Goal: Task Accomplishment & Management: Manage account settings

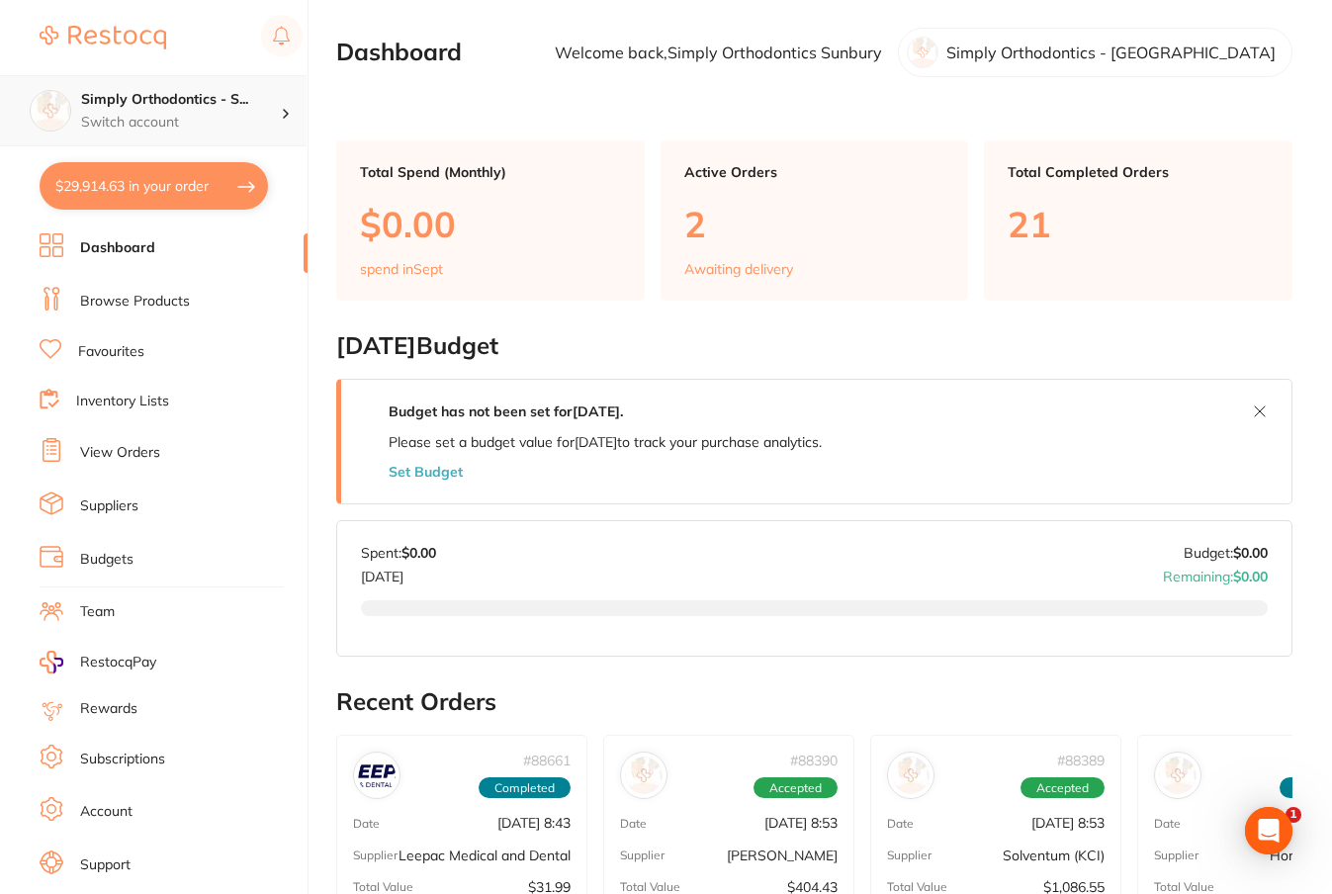
click at [245, 109] on h4 "Simply Orthodontics - S..." at bounding box center [181, 100] width 200 height 20
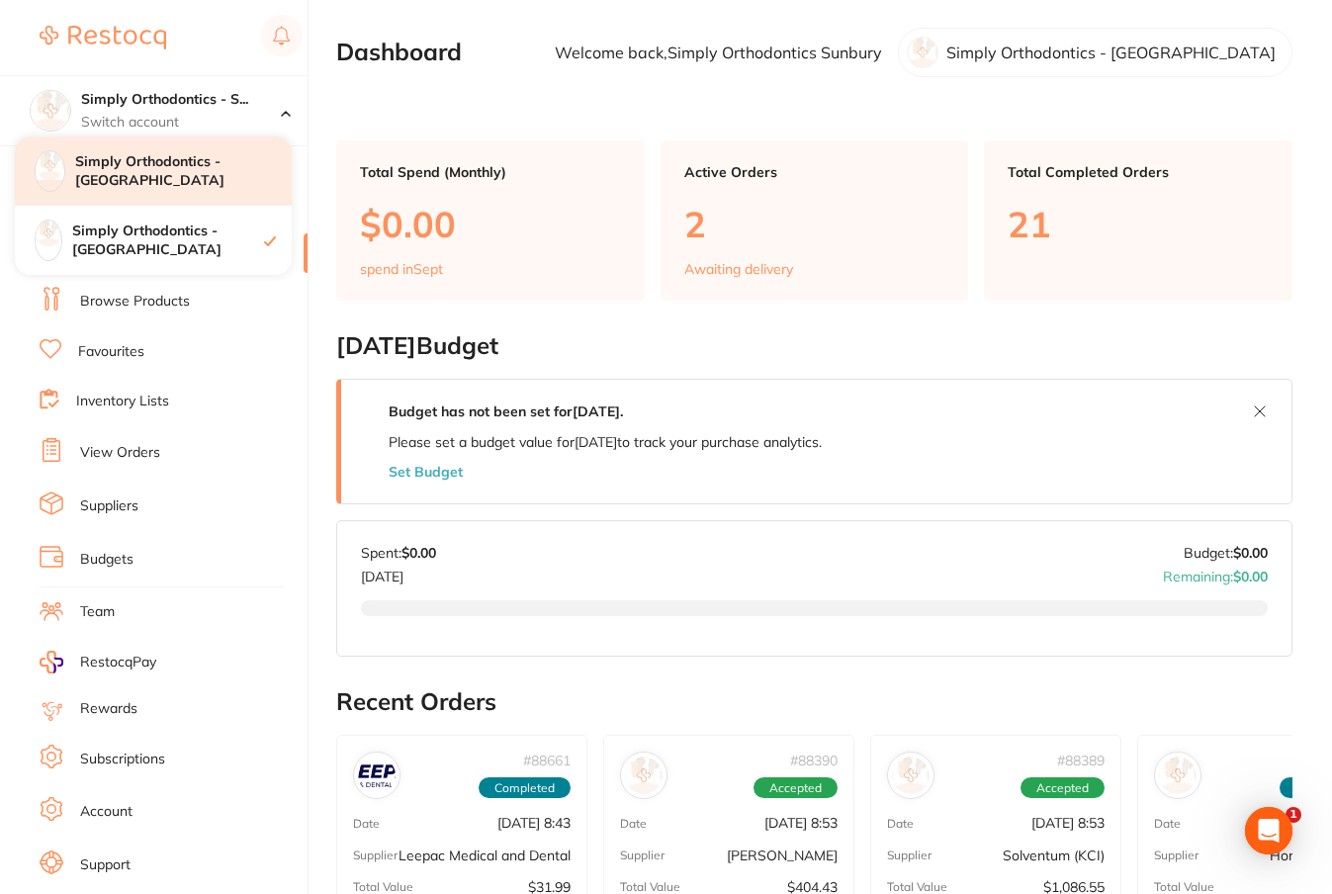
click at [228, 163] on h4 "Simply Orthodontics - [GEOGRAPHIC_DATA]" at bounding box center [183, 171] width 216 height 39
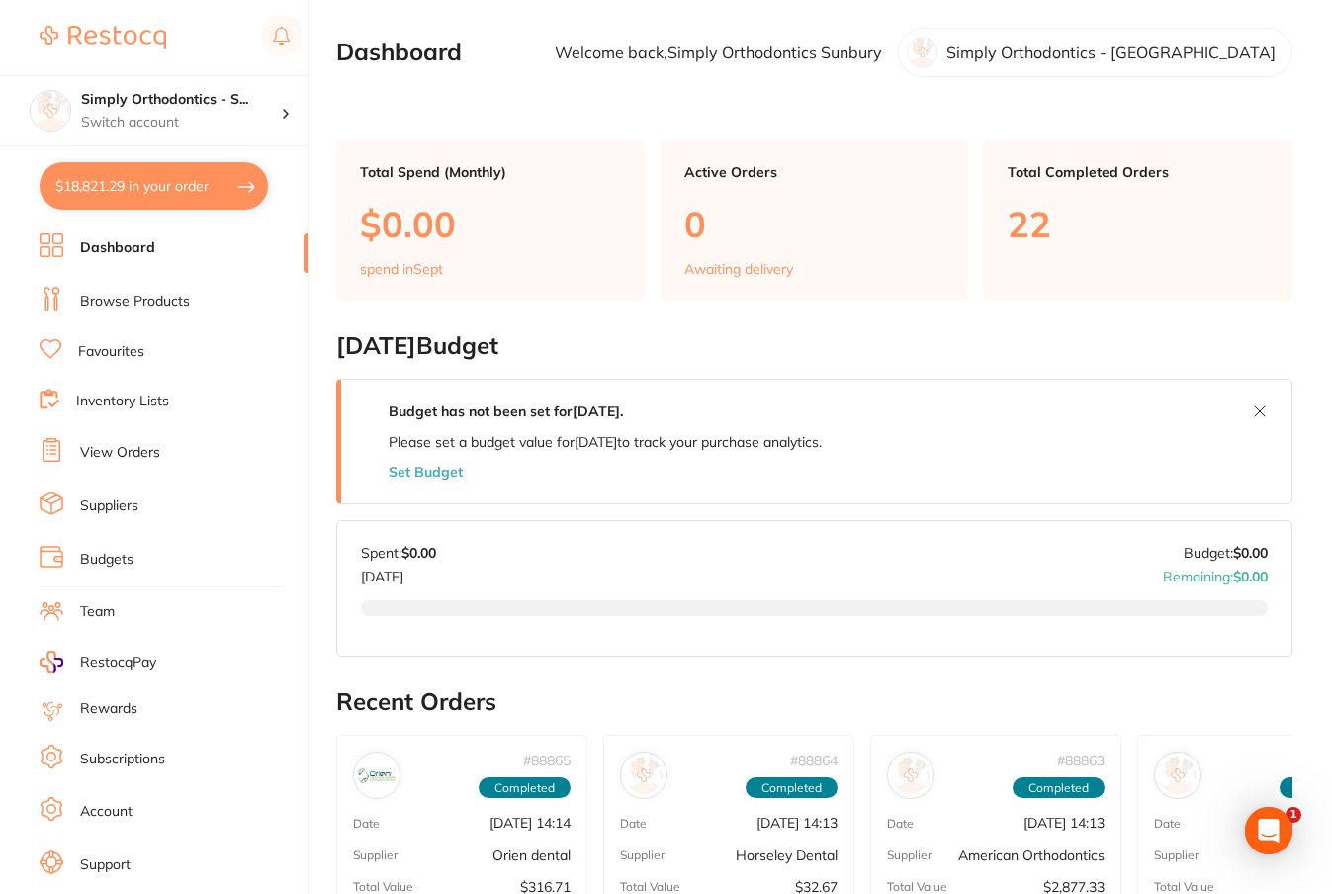
click at [126, 448] on link "View Orders" at bounding box center [120, 453] width 80 height 20
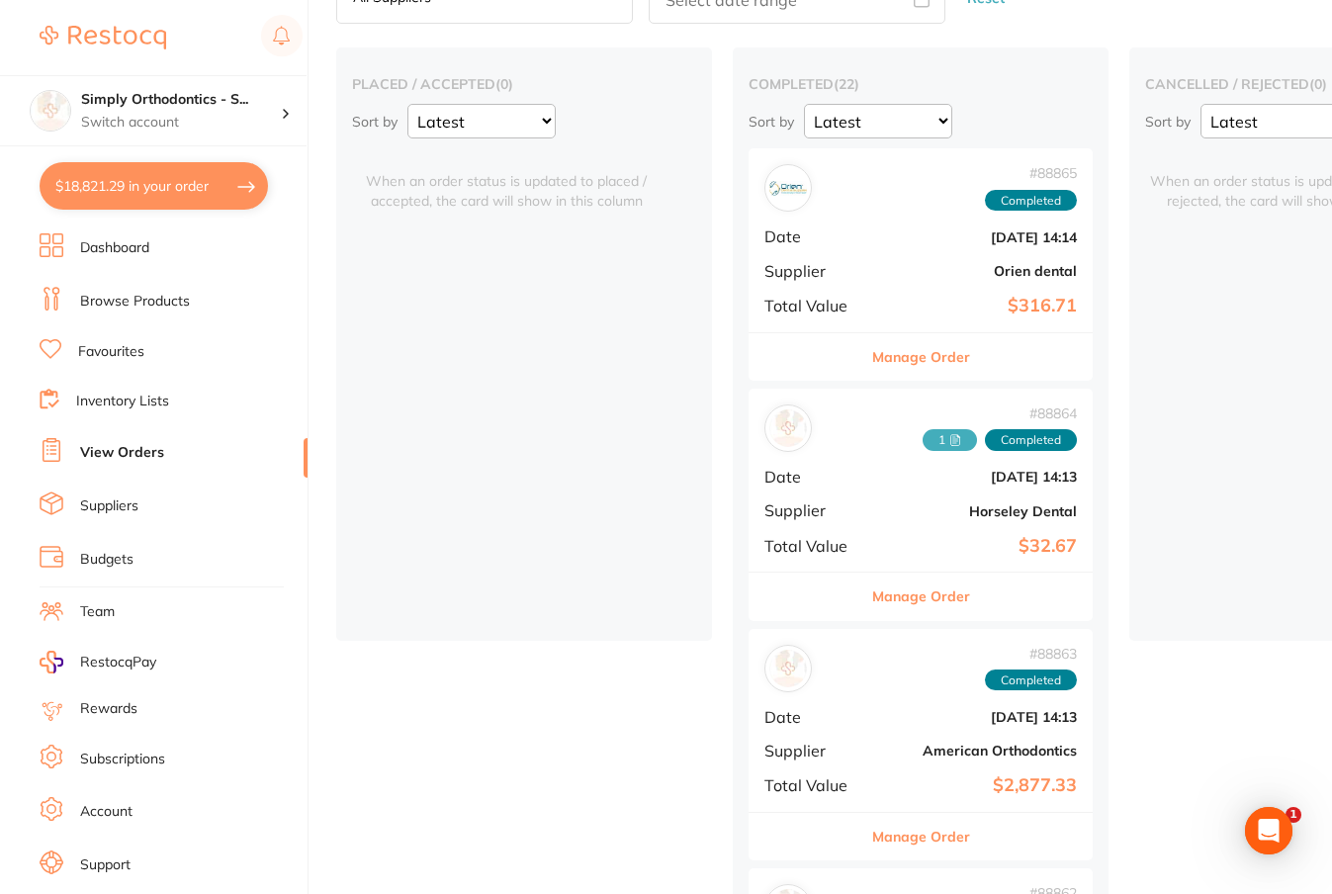
scroll to position [139, 0]
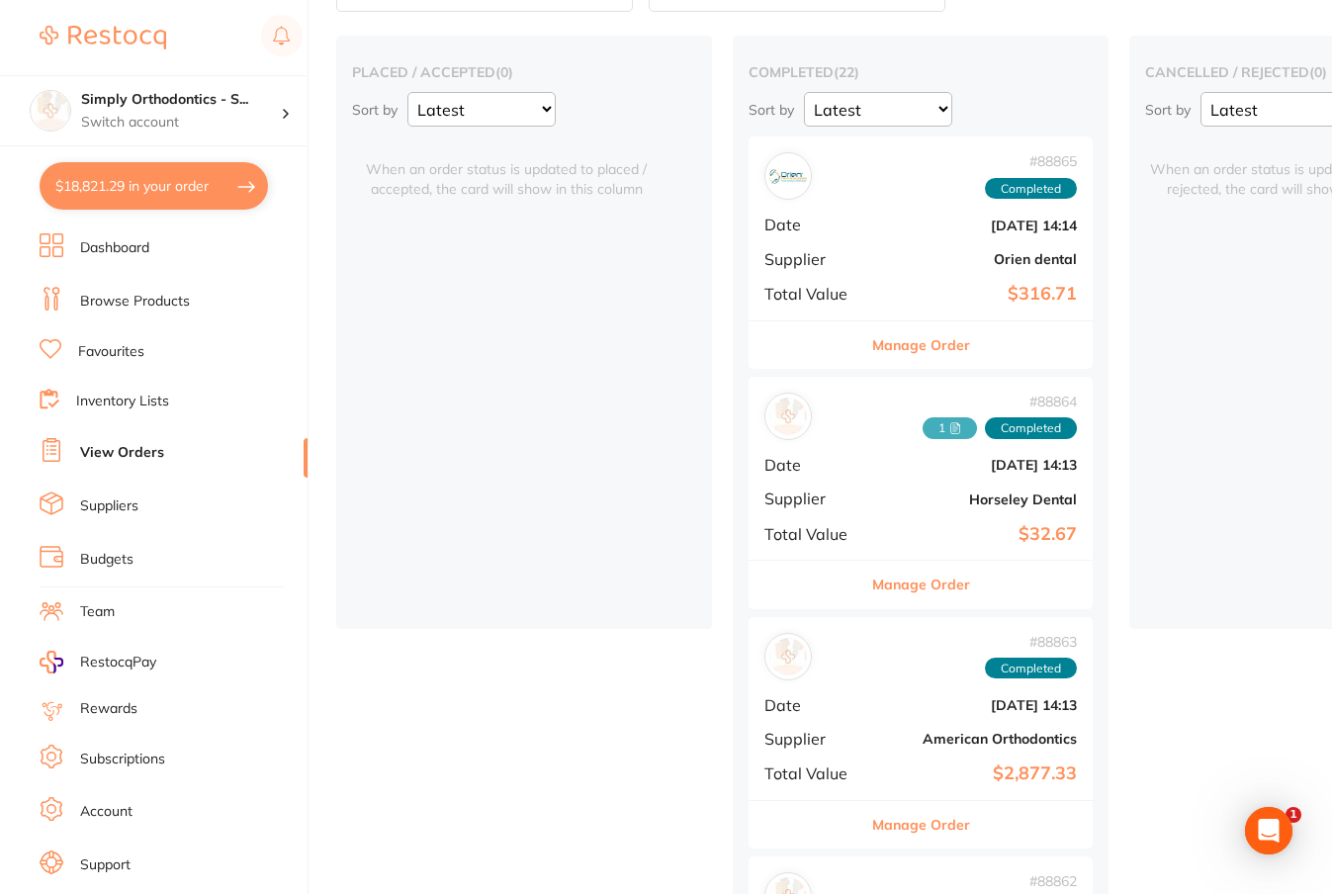
click at [927, 340] on button "Manage Order" at bounding box center [921, 344] width 98 height 47
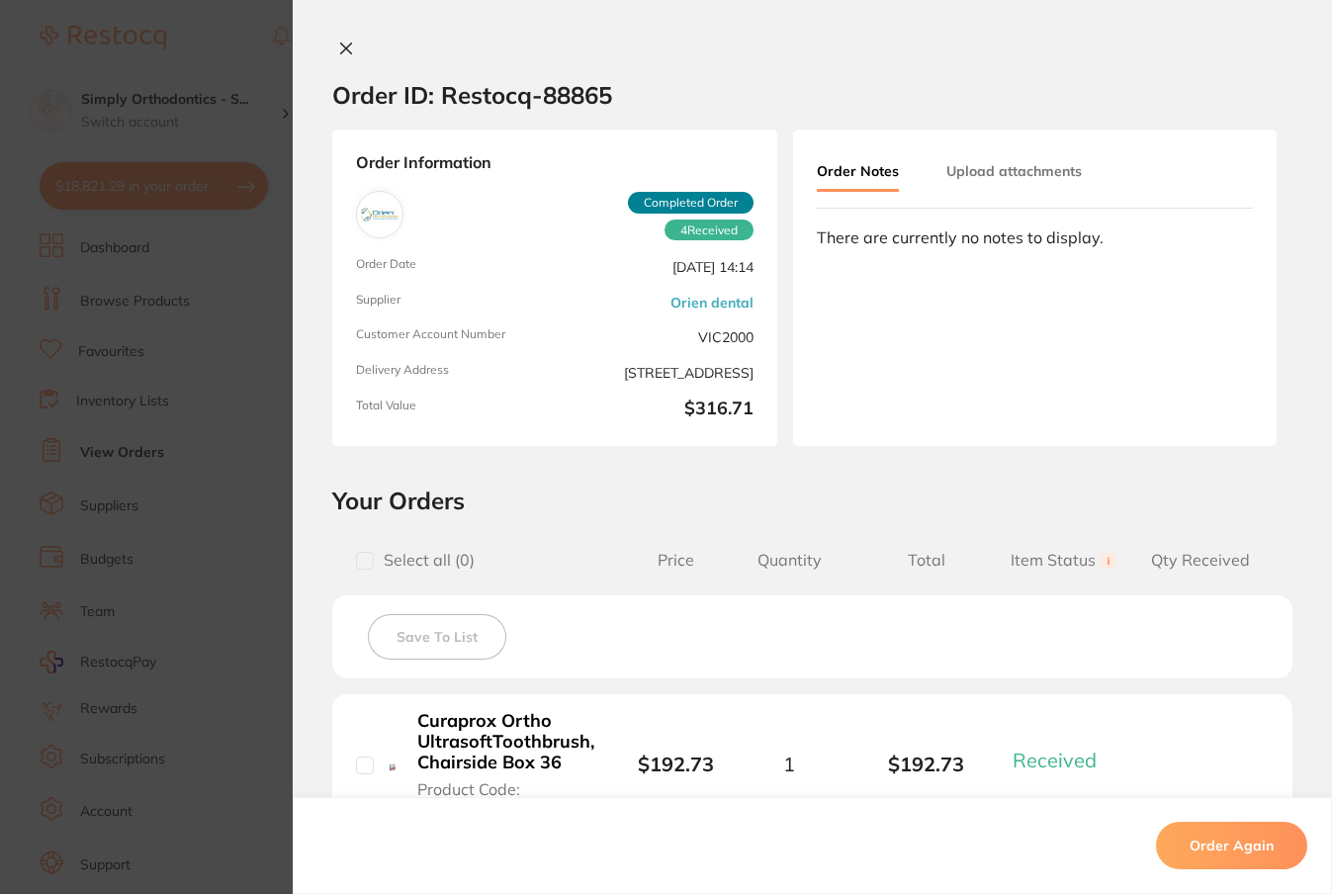
click at [1045, 174] on button "Upload attachments" at bounding box center [1013, 171] width 135 height 36
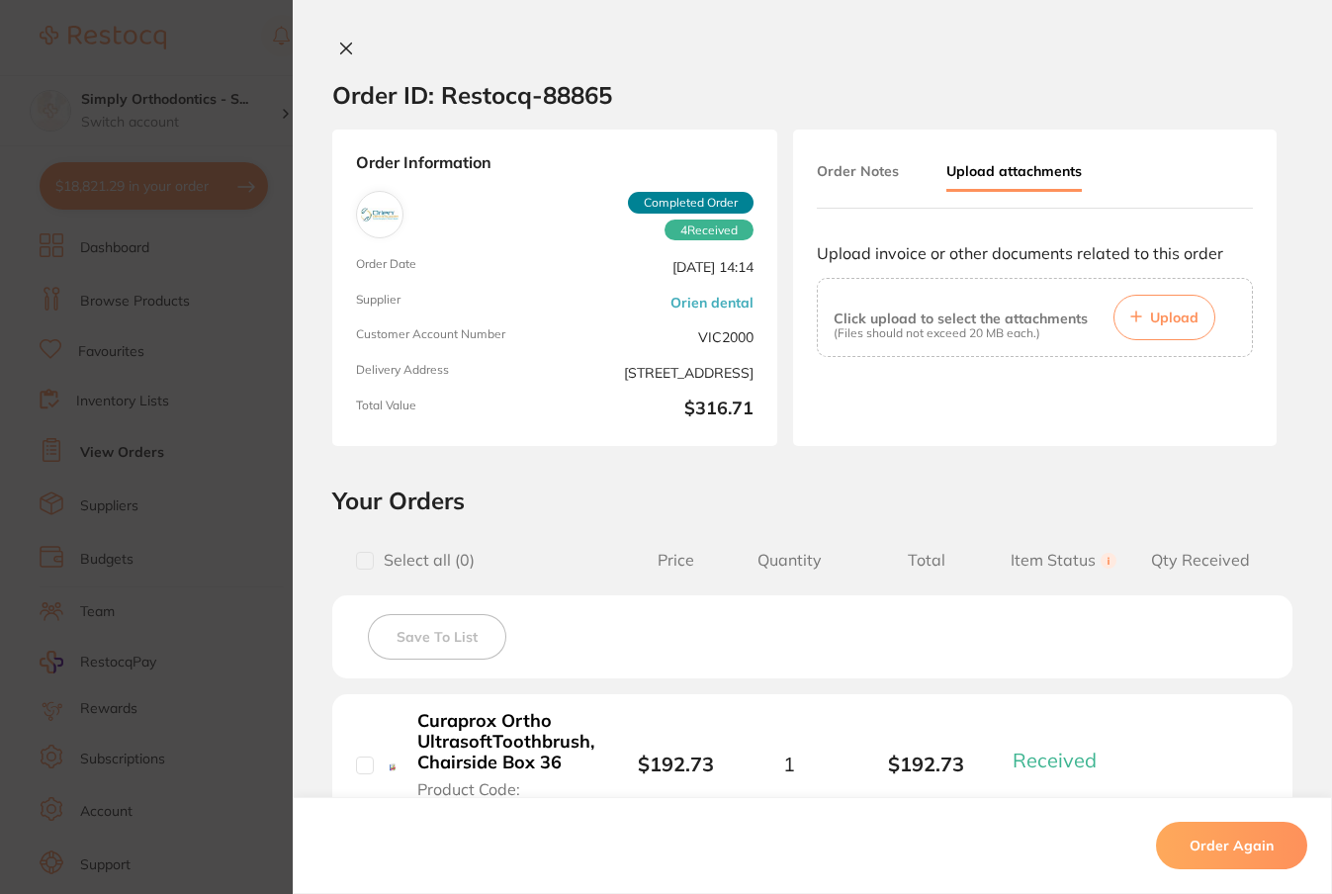
click at [858, 179] on button "Order Notes" at bounding box center [858, 171] width 82 height 36
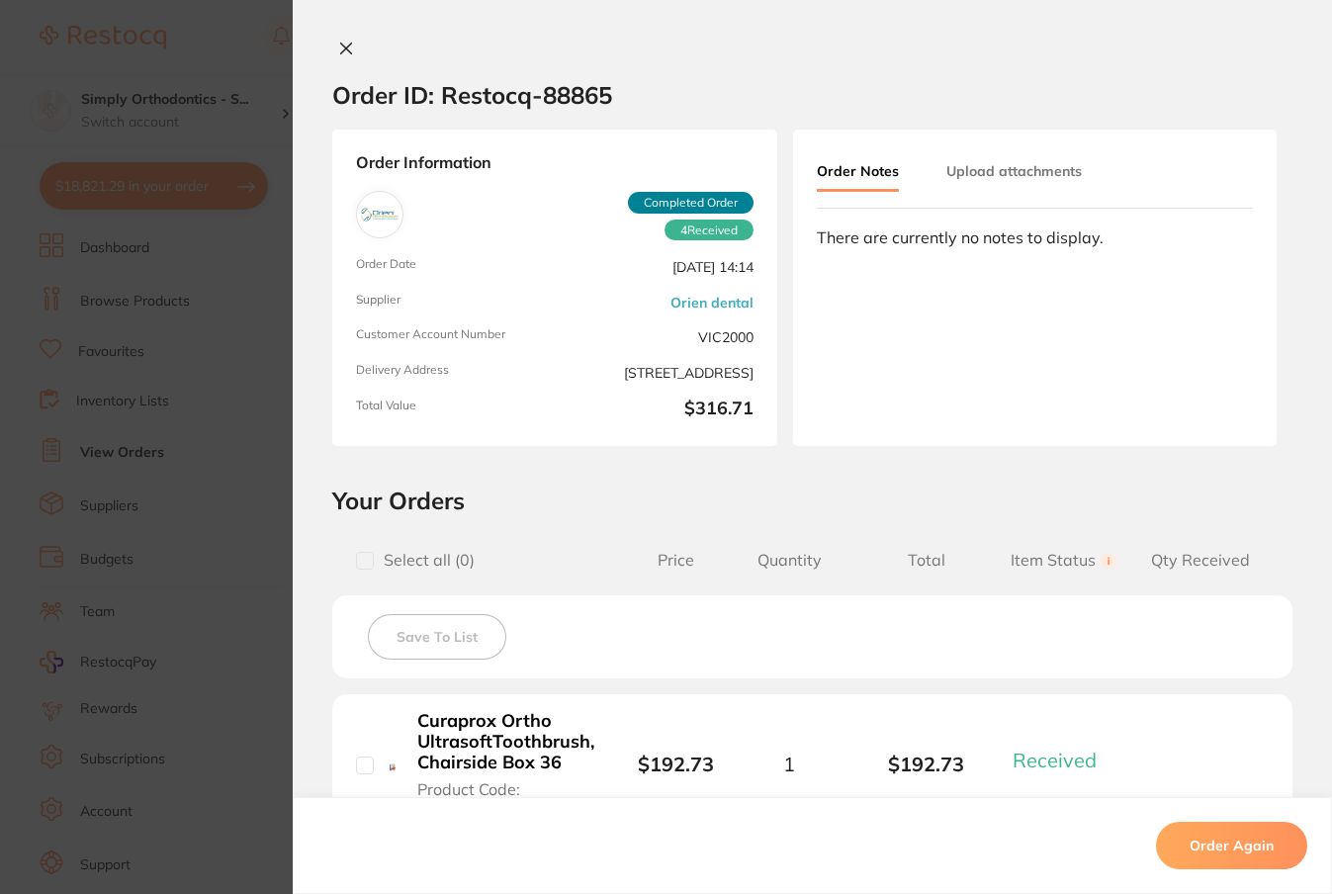
click at [989, 171] on button "Upload attachments" at bounding box center [1013, 171] width 135 height 36
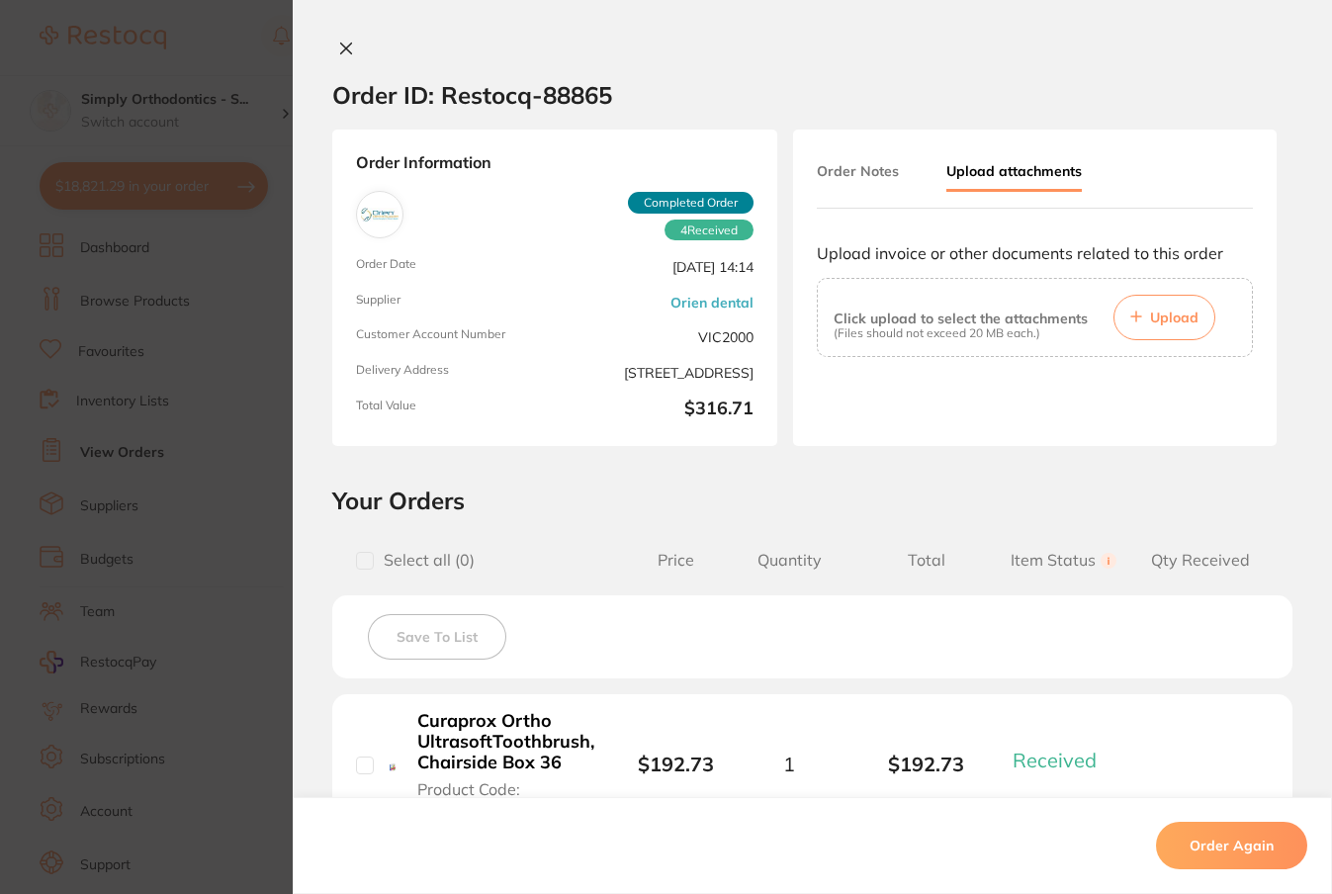
click at [343, 46] on icon at bounding box center [346, 48] width 11 height 11
